Goal: Task Accomplishment & Management: Manage account settings

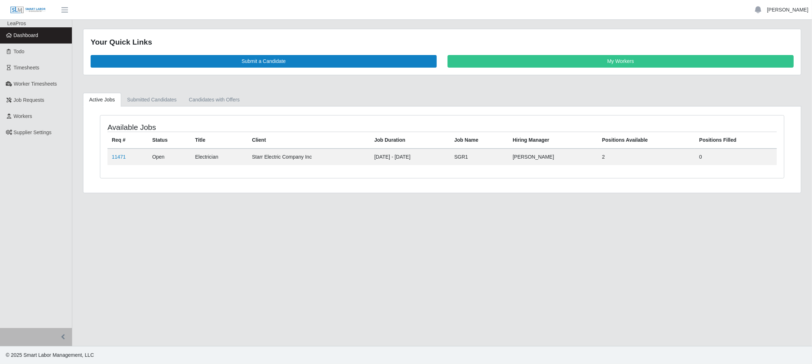
click at [777, 10] on link "[PERSON_NAME]" at bounding box center [787, 10] width 41 height 8
click at [772, 36] on link "Settings" at bounding box center [779, 34] width 65 height 15
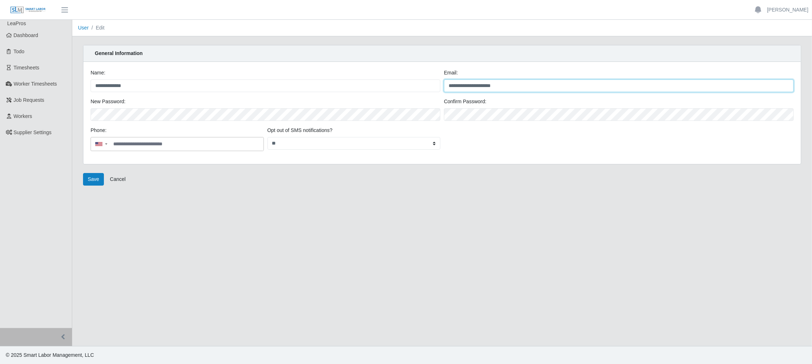
drag, startPoint x: 518, startPoint y: 85, endPoint x: 401, endPoint y: 83, distance: 116.8
click at [401, 83] on div "**********" at bounding box center [442, 83] width 707 height 29
type input "**********"
click at [95, 179] on button "Save" at bounding box center [93, 179] width 21 height 13
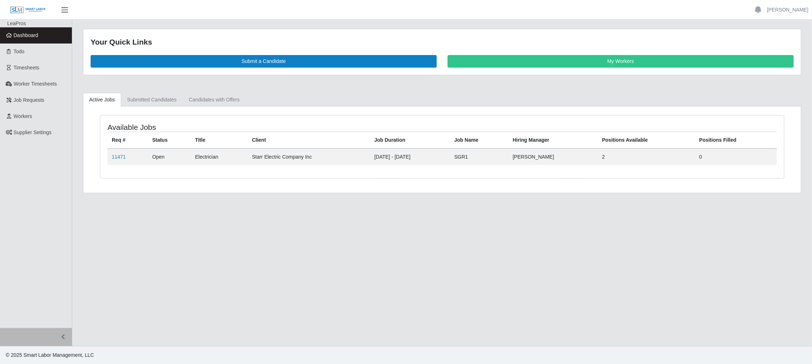
click at [69, 10] on span "button" at bounding box center [64, 10] width 9 height 8
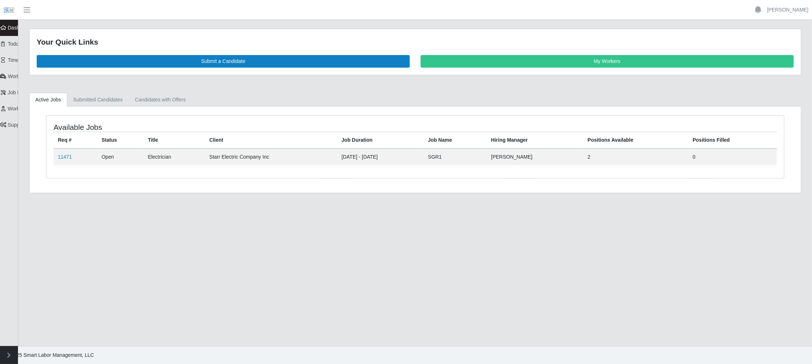
click at [7, 13] on img at bounding box center [9, 10] width 11 height 11
click at [14, 120] on link "Supplier Settings" at bounding box center [45, 125] width 90 height 16
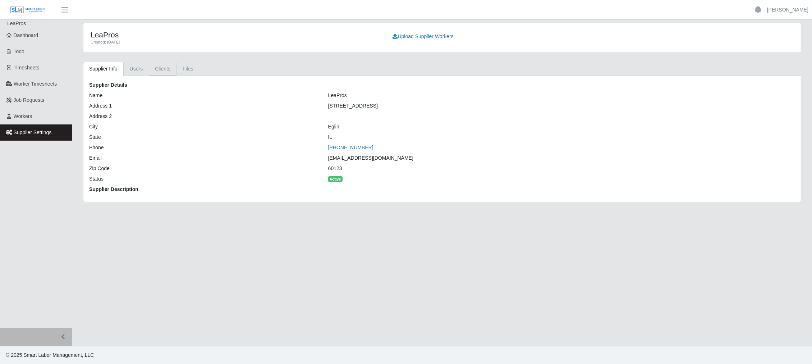
click at [158, 72] on link "Clients" at bounding box center [163, 69] width 28 height 14
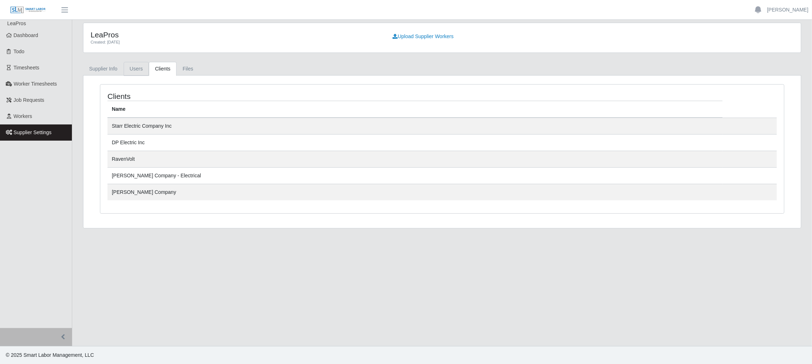
click at [133, 67] on link "Users" at bounding box center [137, 69] width 26 height 14
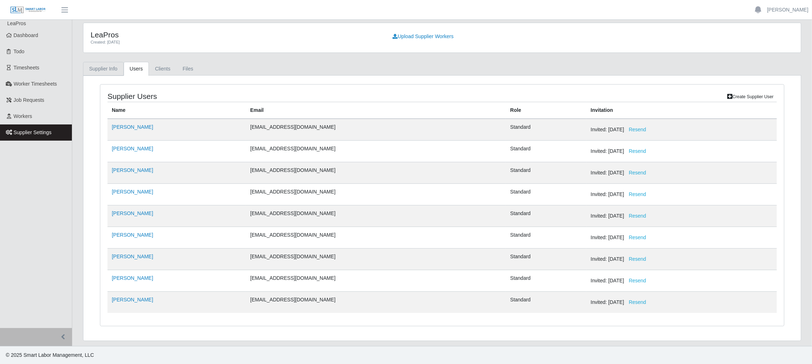
click at [98, 69] on link "Supplier Info" at bounding box center [103, 69] width 41 height 14
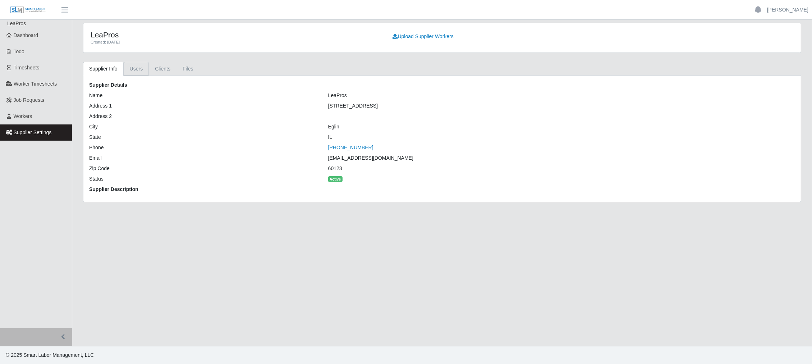
click at [139, 68] on link "Users" at bounding box center [137, 69] width 26 height 14
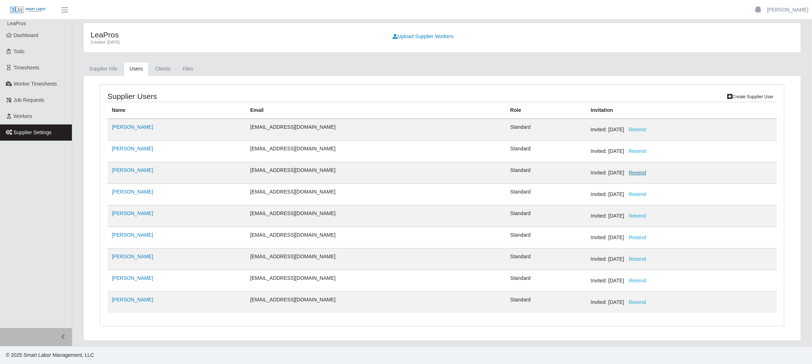
click at [624, 170] on button "Resend" at bounding box center [637, 172] width 27 height 13
click at [316, 51] on div "LeaPros Created: 04/08/2024 Upload Supplier Workers" at bounding box center [441, 37] width 717 height 29
